Goal: Information Seeking & Learning: Learn about a topic

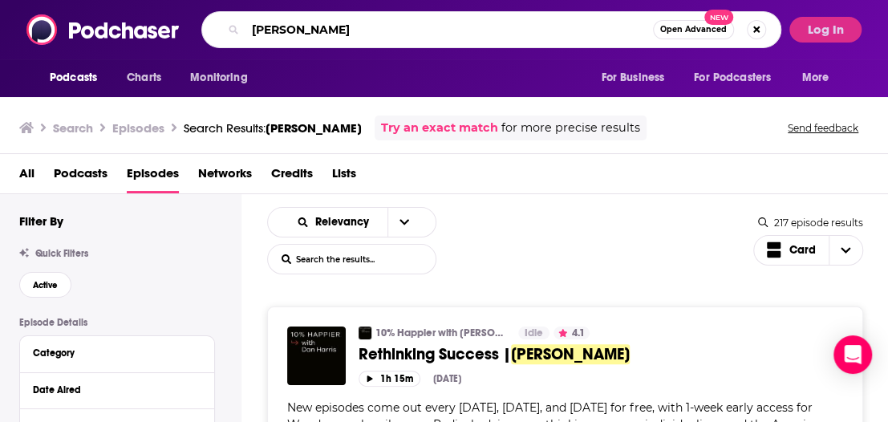
click at [452, 26] on input "[PERSON_NAME]" at bounding box center [448, 30] width 407 height 26
type input "how to be awesome at your job"
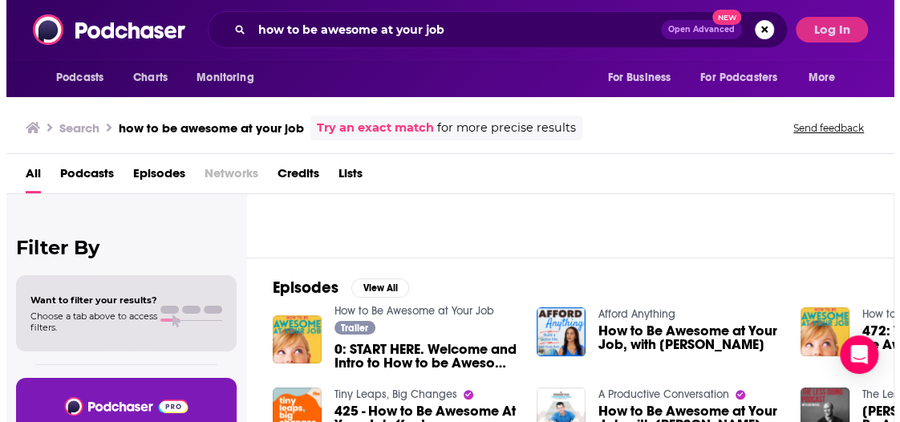
scroll to position [80, 0]
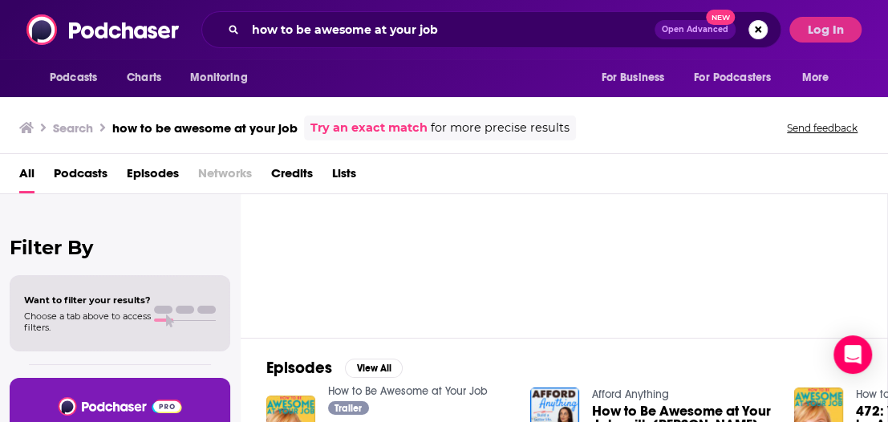
click at [844, 20] on button "Log In" at bounding box center [825, 30] width 72 height 26
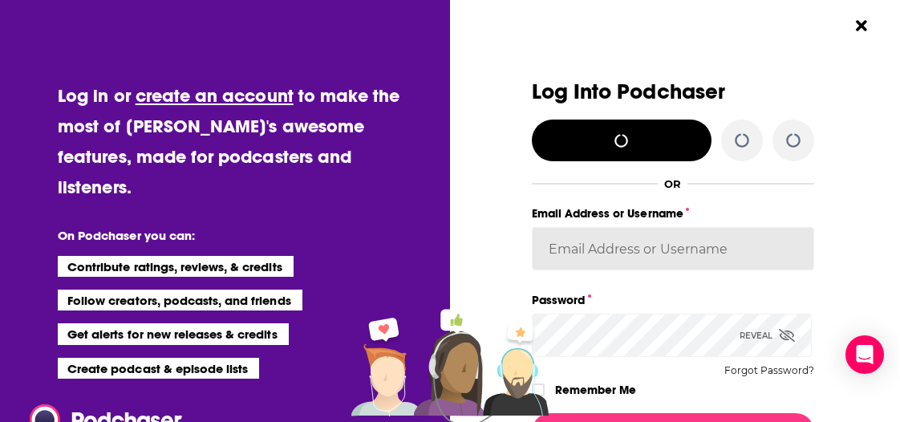
type input "acquavie"
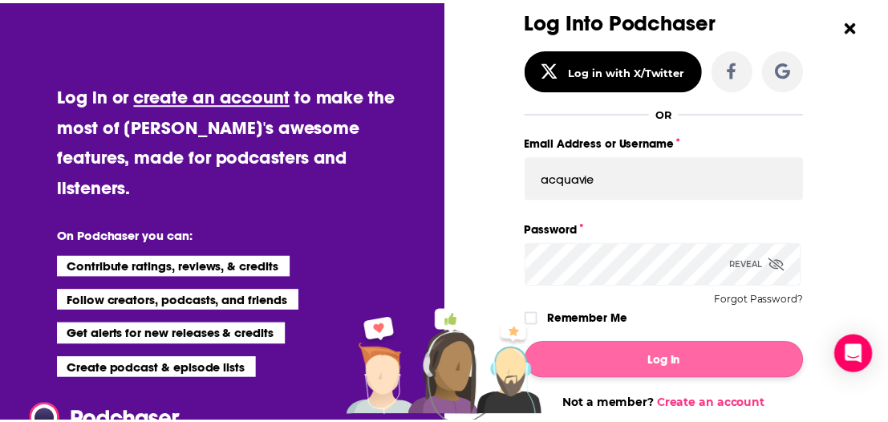
scroll to position [168, 0]
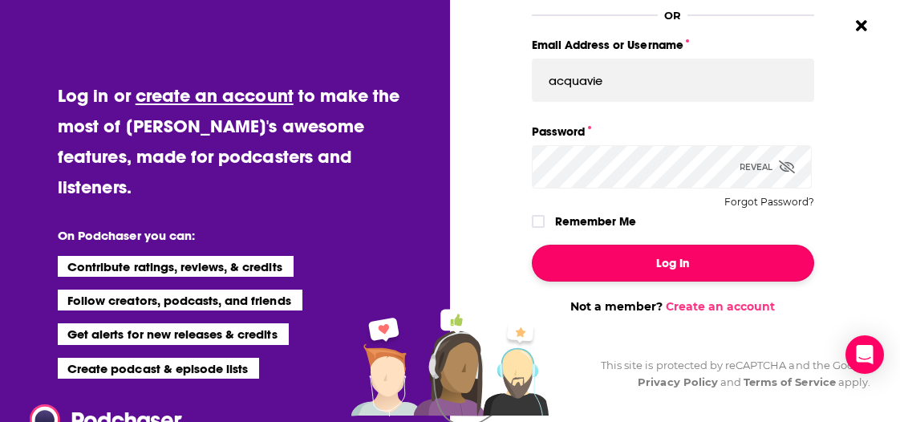
click at [728, 254] on button "Log In" at bounding box center [673, 263] width 282 height 37
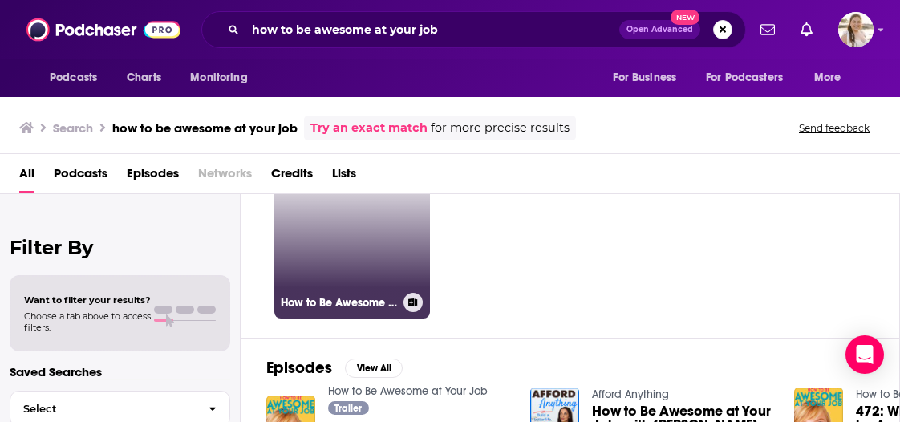
click at [340, 222] on link "How to Be Awesome at Your Job" at bounding box center [352, 241] width 156 height 156
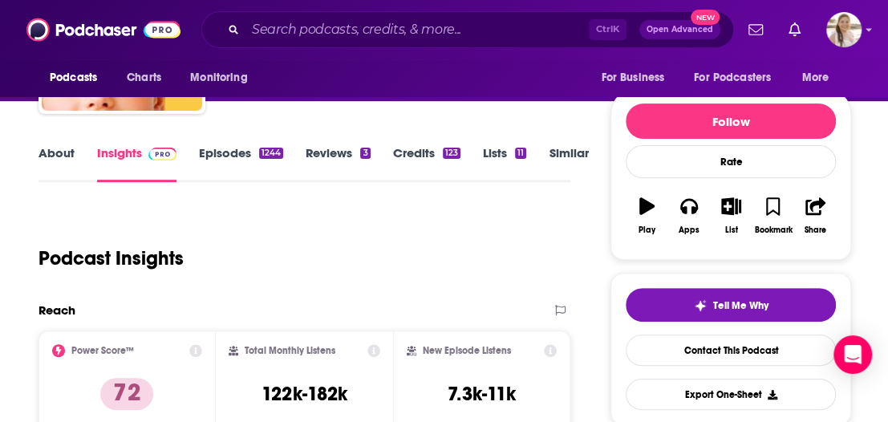
scroll to position [401, 0]
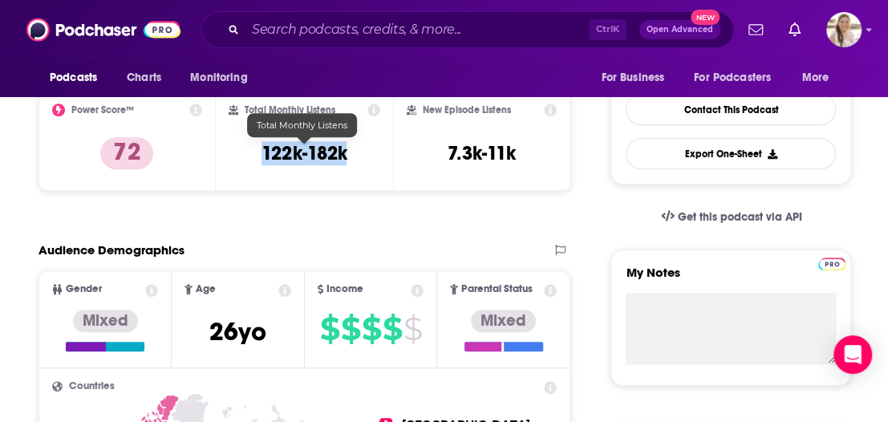
drag, startPoint x: 258, startPoint y: 144, endPoint x: 350, endPoint y: 163, distance: 93.3
click at [350, 163] on div "Total Monthly Listens 122k-182k" at bounding box center [305, 140] width 152 height 74
copy h3 "122k-182k"
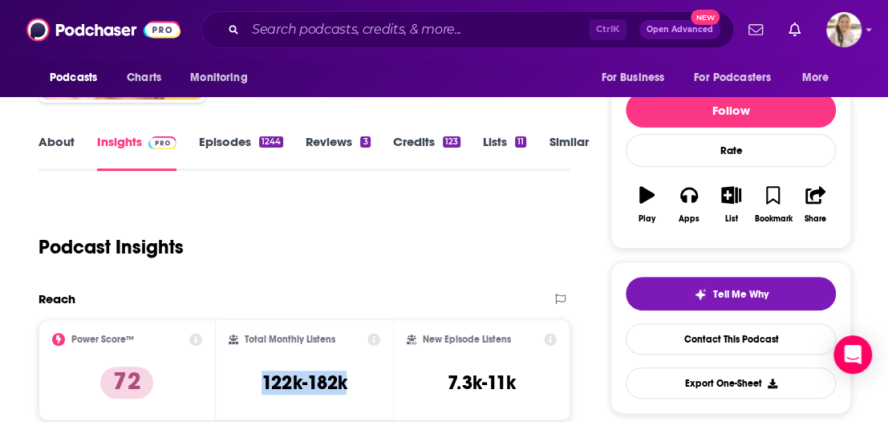
scroll to position [0, 0]
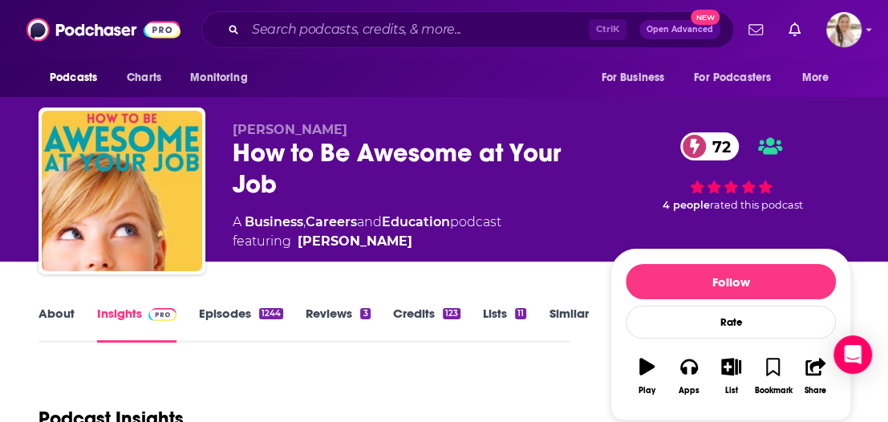
click at [63, 317] on link "About" at bounding box center [57, 324] width 36 height 37
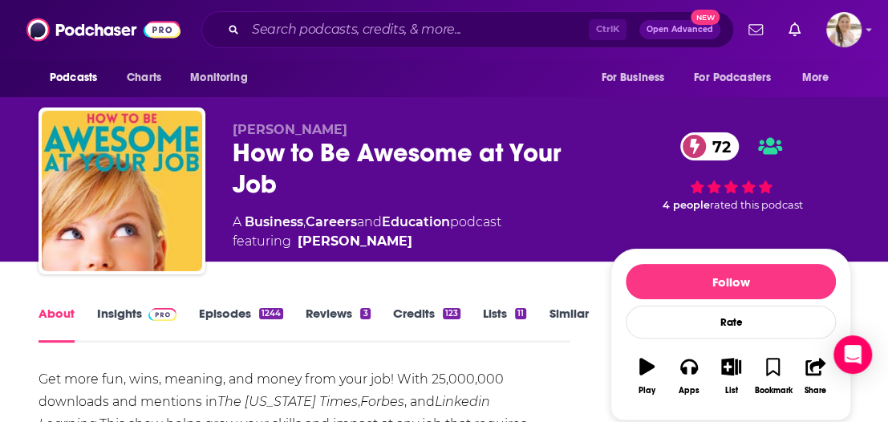
scroll to position [160, 0]
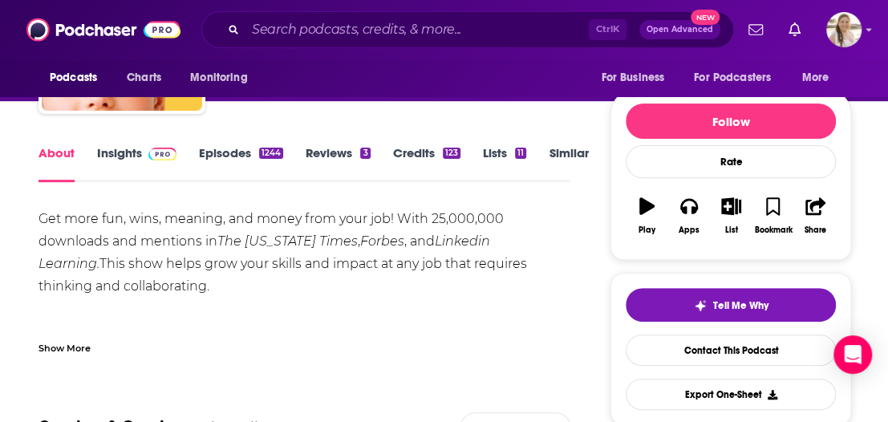
click at [78, 347] on div "Show More" at bounding box center [65, 346] width 52 height 15
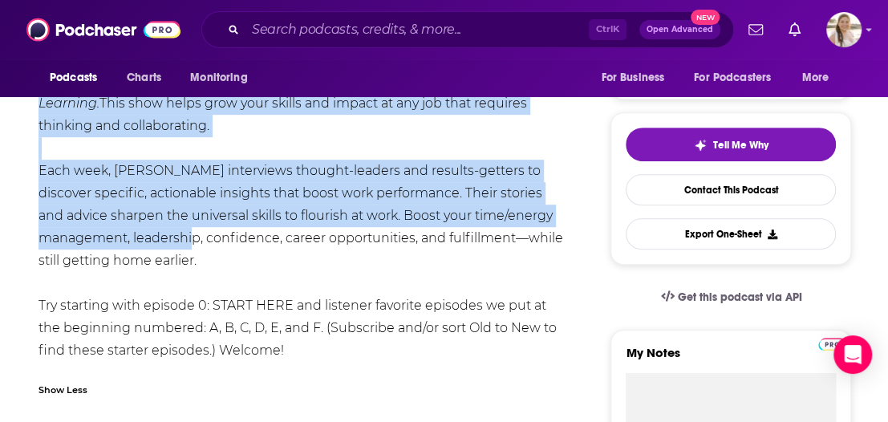
drag, startPoint x: 43, startPoint y: 213, endPoint x: 147, endPoint y: 241, distance: 107.2
click at [147, 241] on div "Get more fun, wins, meaning, and money from your job! With 25,000,000 downloads…" at bounding box center [305, 204] width 532 height 314
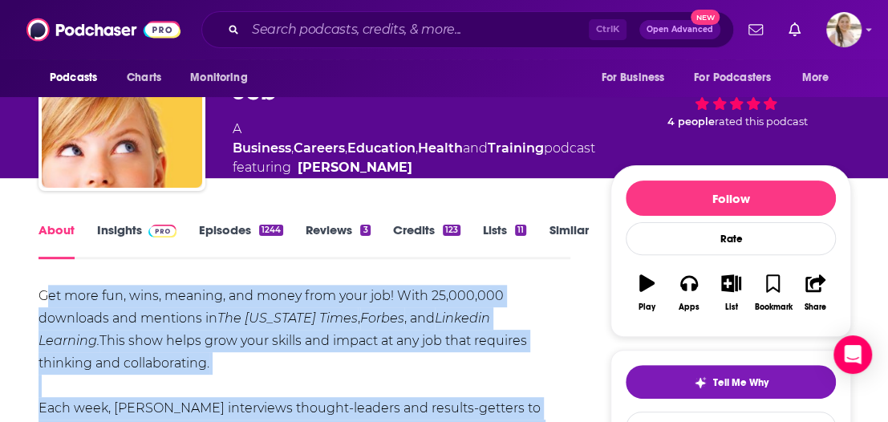
scroll to position [80, 0]
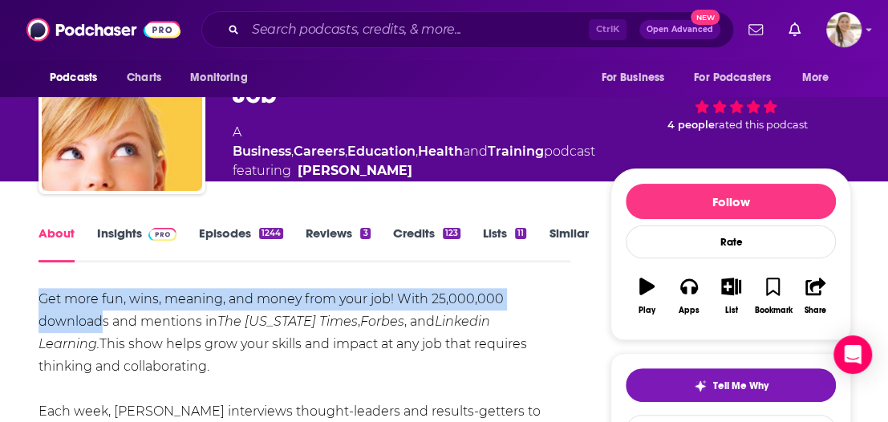
scroll to position [321, 0]
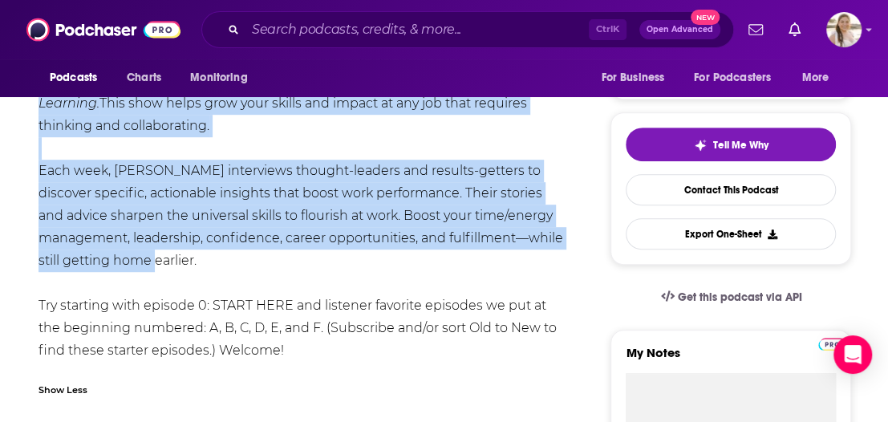
drag, startPoint x: 39, startPoint y: 301, endPoint x: 302, endPoint y: 261, distance: 266.9
click at [302, 261] on div "Get more fun, wins, meaning, and money from your job! With 25,000,000 downloads…" at bounding box center [305, 204] width 532 height 314
copy div "Get more fun, wins, meaning, and money from your job! With 25,000,000 downloads…"
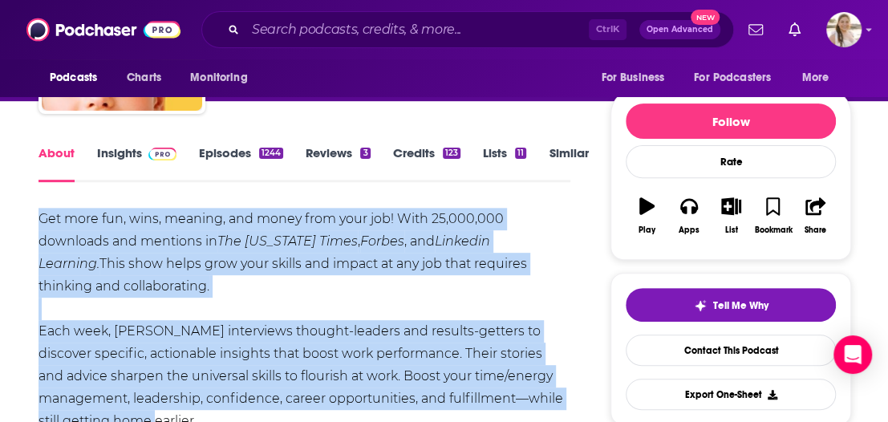
scroll to position [0, 0]
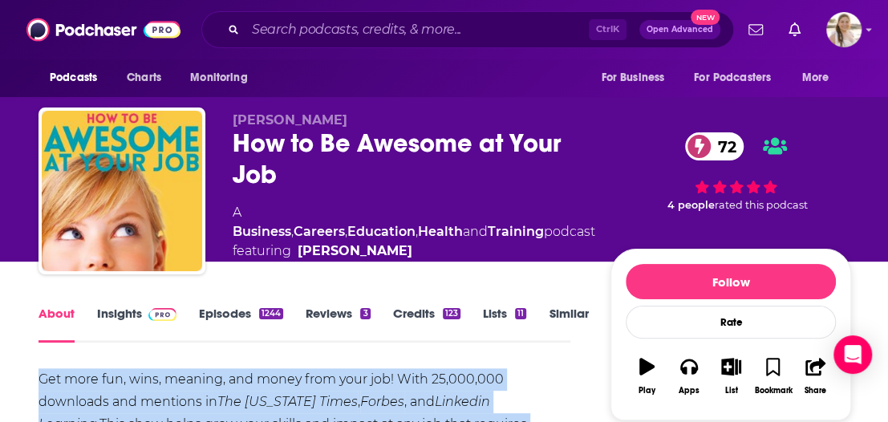
drag, startPoint x: 339, startPoint y: 120, endPoint x: 233, endPoint y: 116, distance: 105.9
click at [233, 116] on p "[PERSON_NAME]" at bounding box center [414, 119] width 363 height 15
copy span "[PERSON_NAME]"
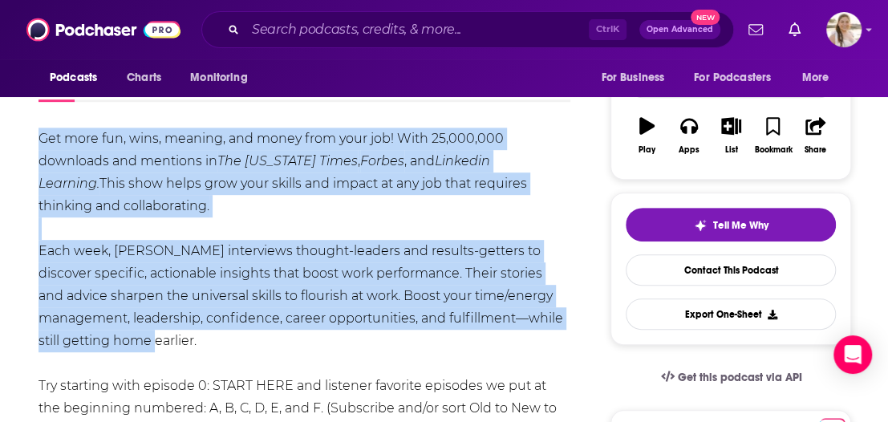
scroll to position [80, 0]
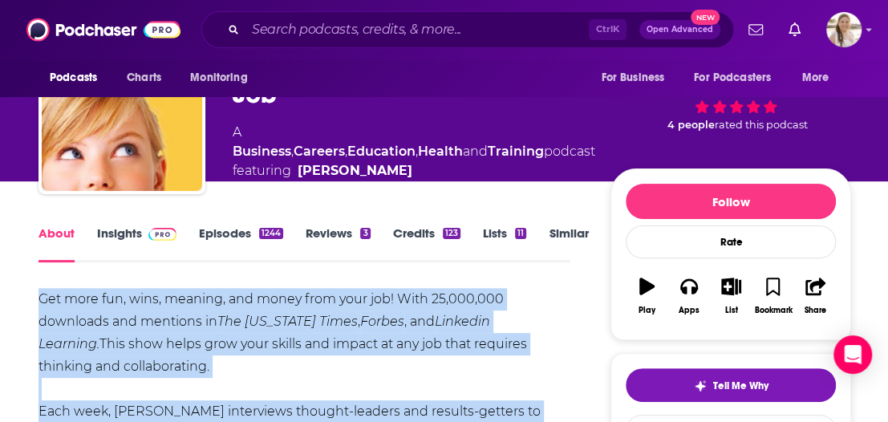
click at [236, 238] on link "Episodes 1244" at bounding box center [241, 243] width 84 height 37
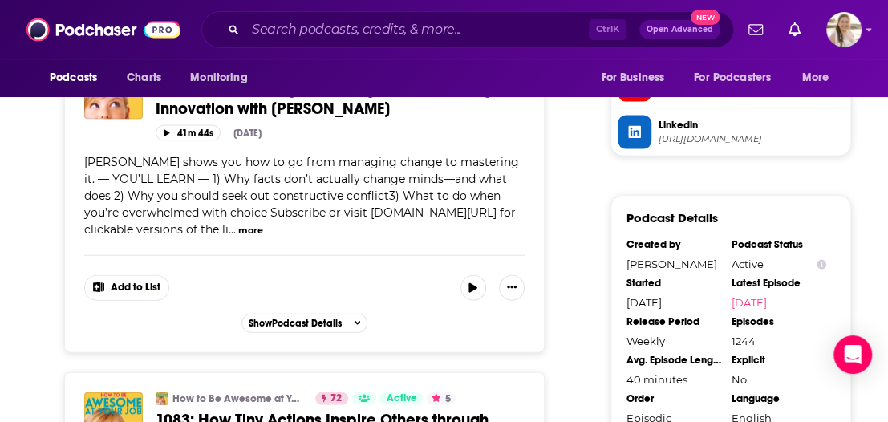
scroll to position [1604, 0]
